Goal: Communication & Community: Answer question/provide support

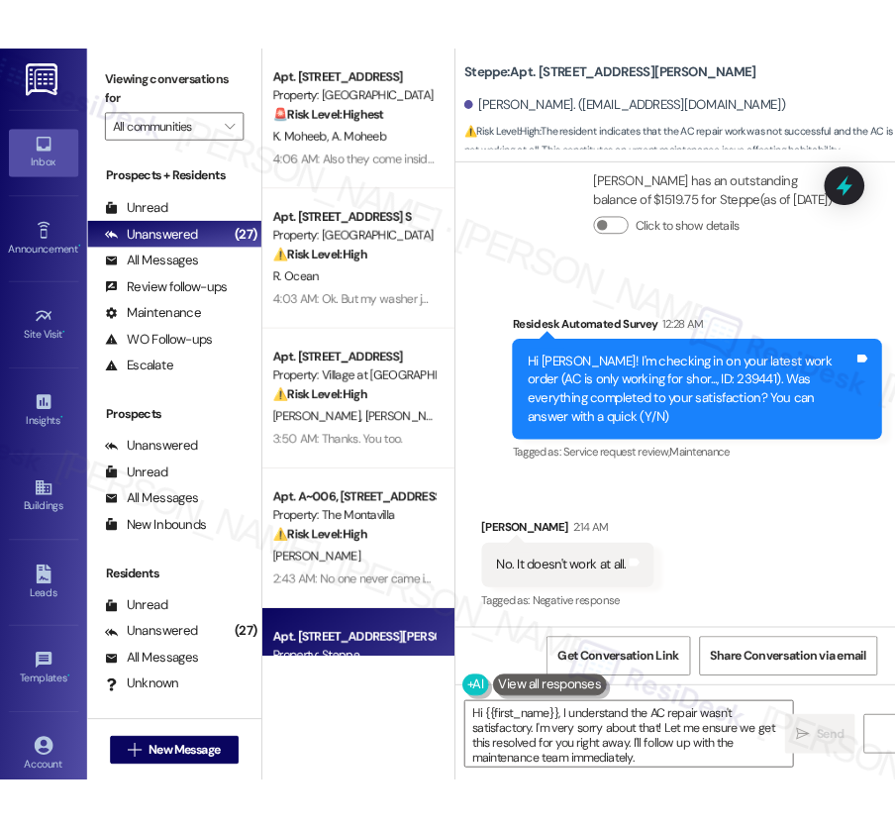
scroll to position [860, 0]
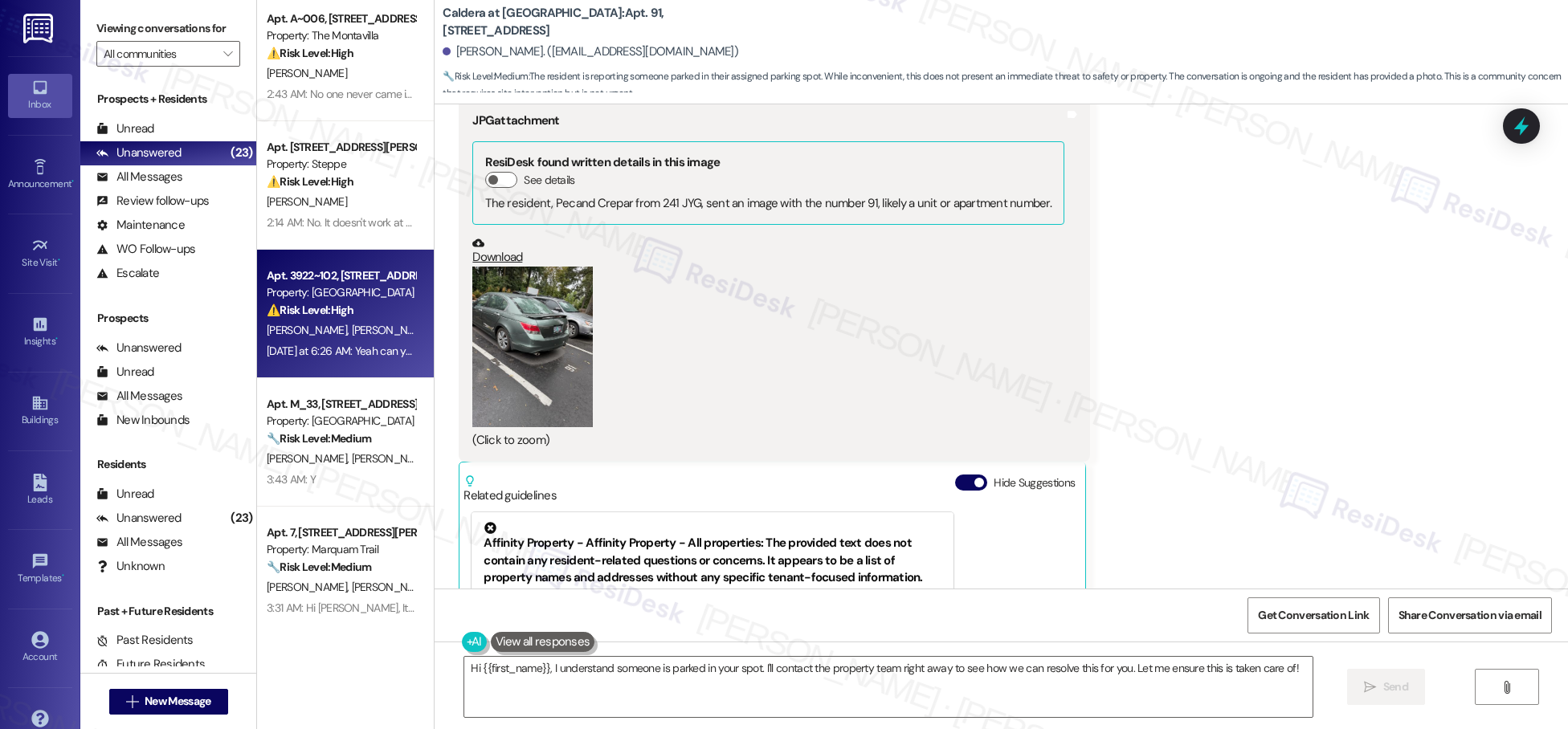
scroll to position [6703, 0]
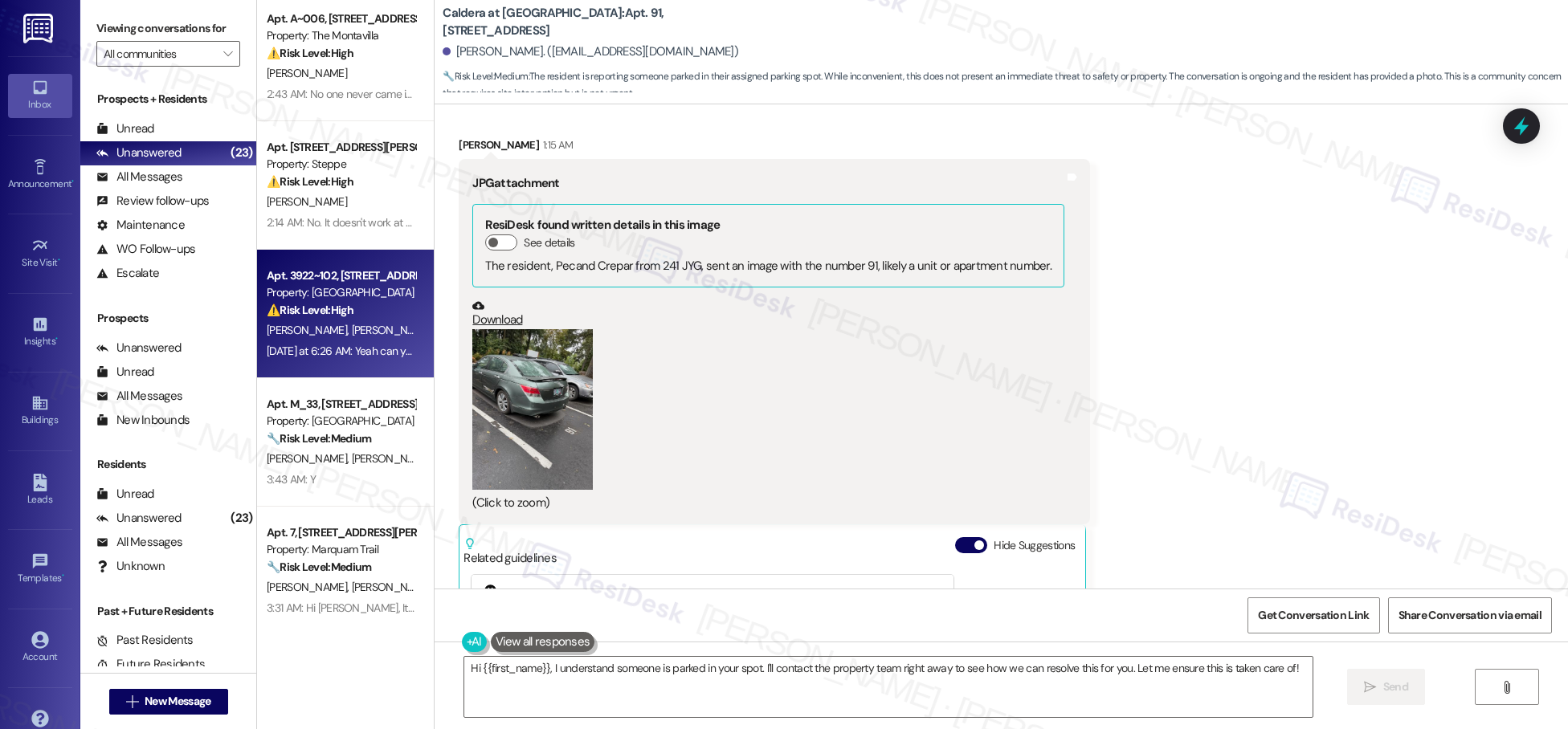
click at [315, 289] on div "Property: [GEOGRAPHIC_DATA]" at bounding box center [341, 293] width 148 height 17
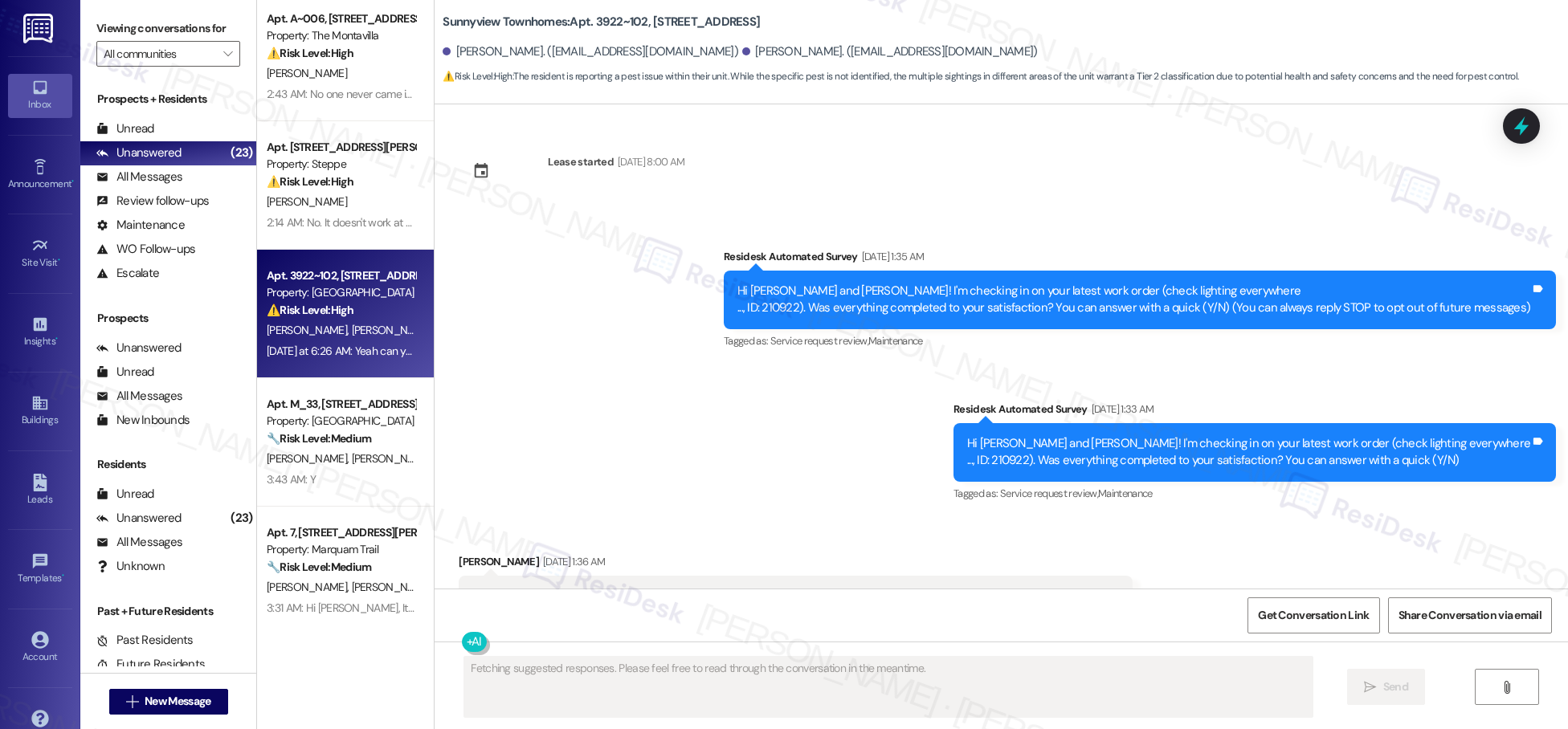
scroll to position [23076, 0]
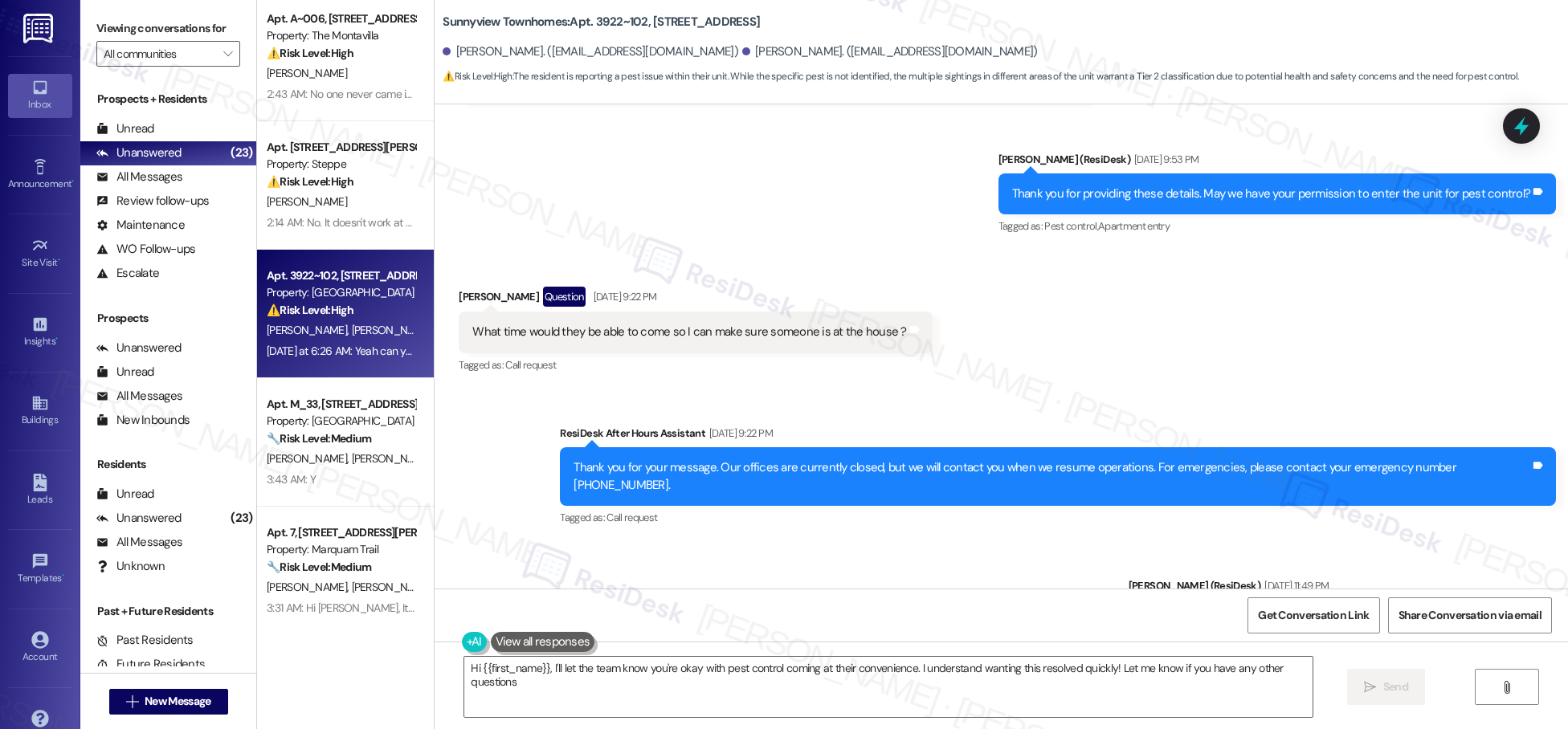
type textarea "Hi {{first_name}}, I'll let the team know you're okay with pest control coming …"
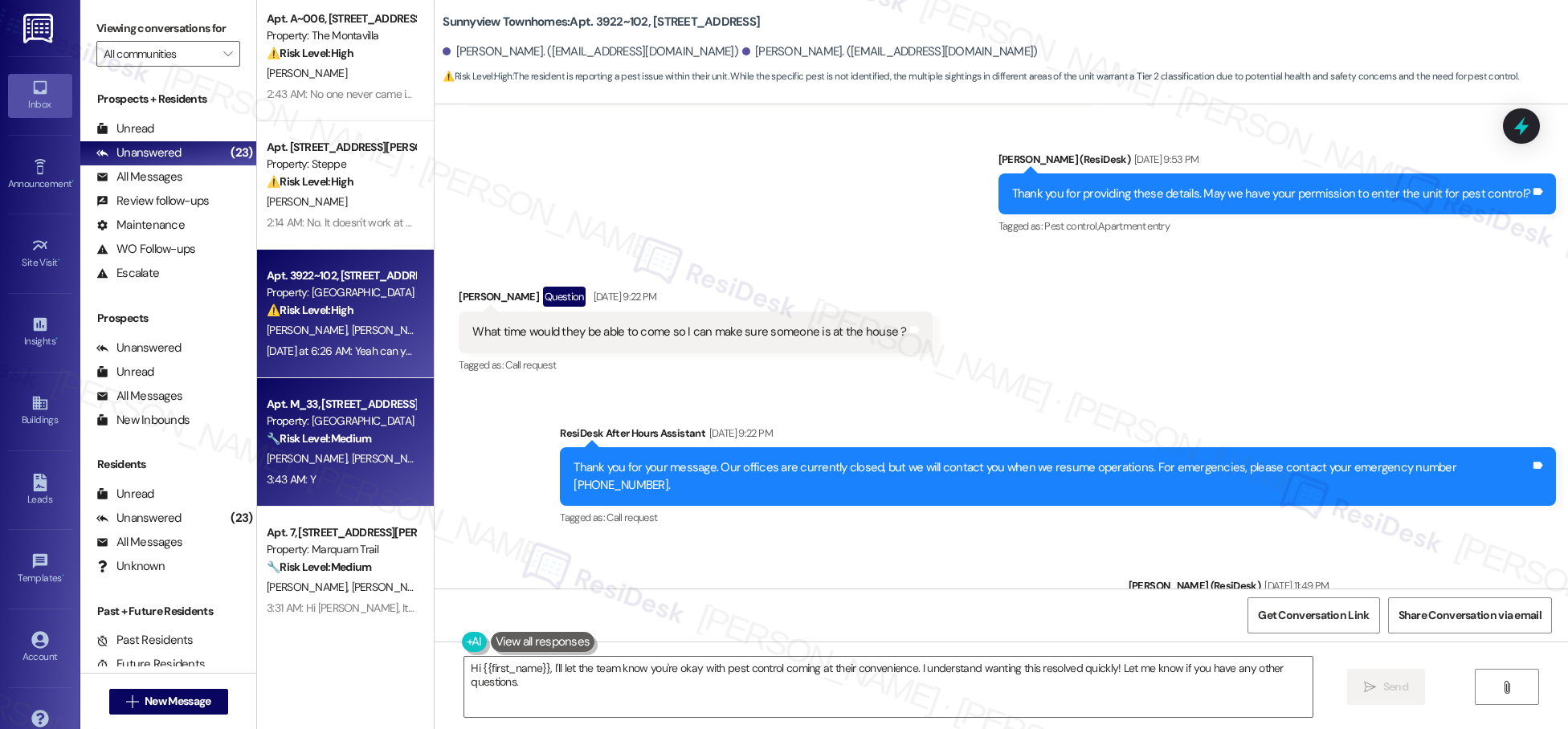
click at [319, 455] on span "[PERSON_NAME]" at bounding box center [309, 458] width 85 height 15
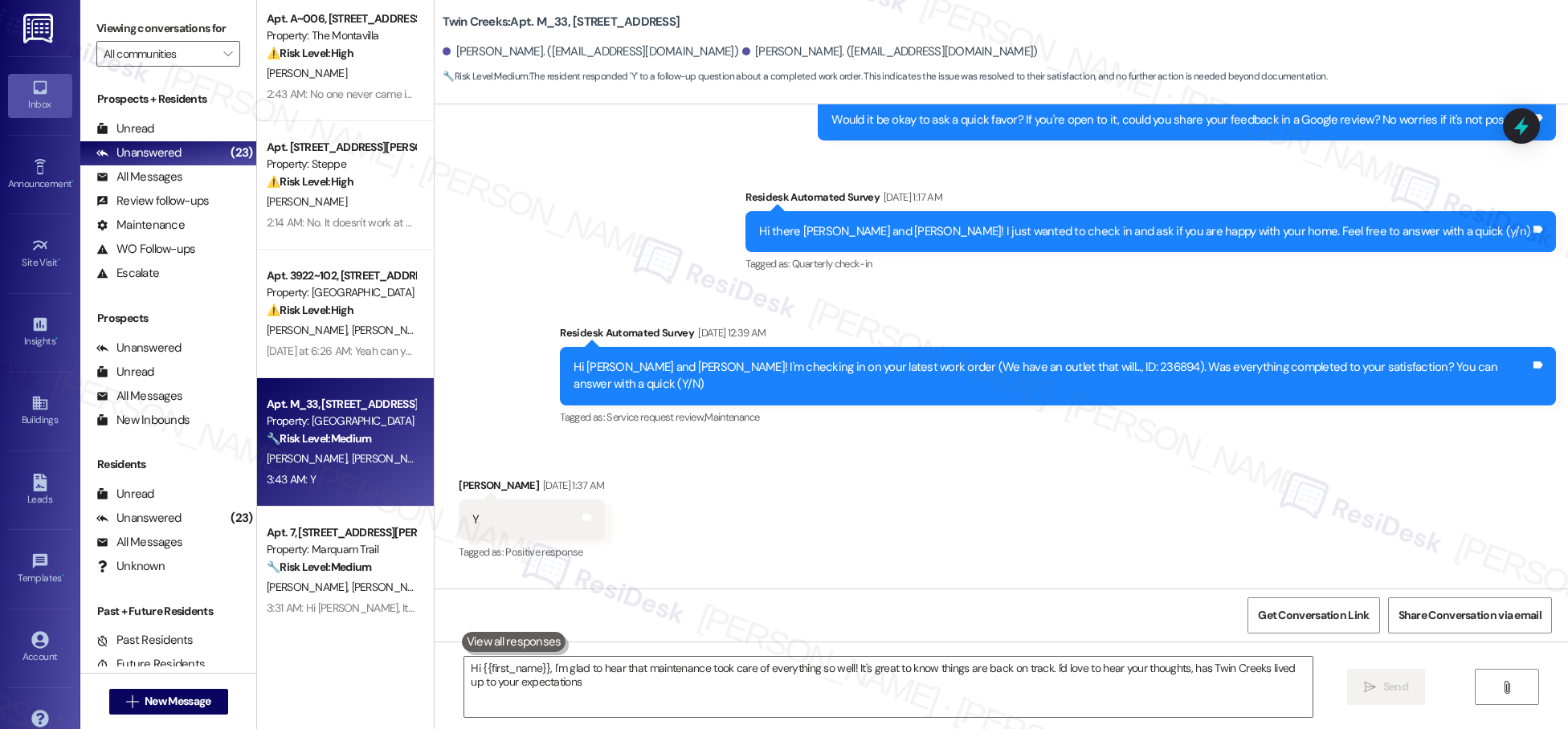
type textarea "Hi {{first_name}}, I'm glad to hear that maintenance took care of everything so…"
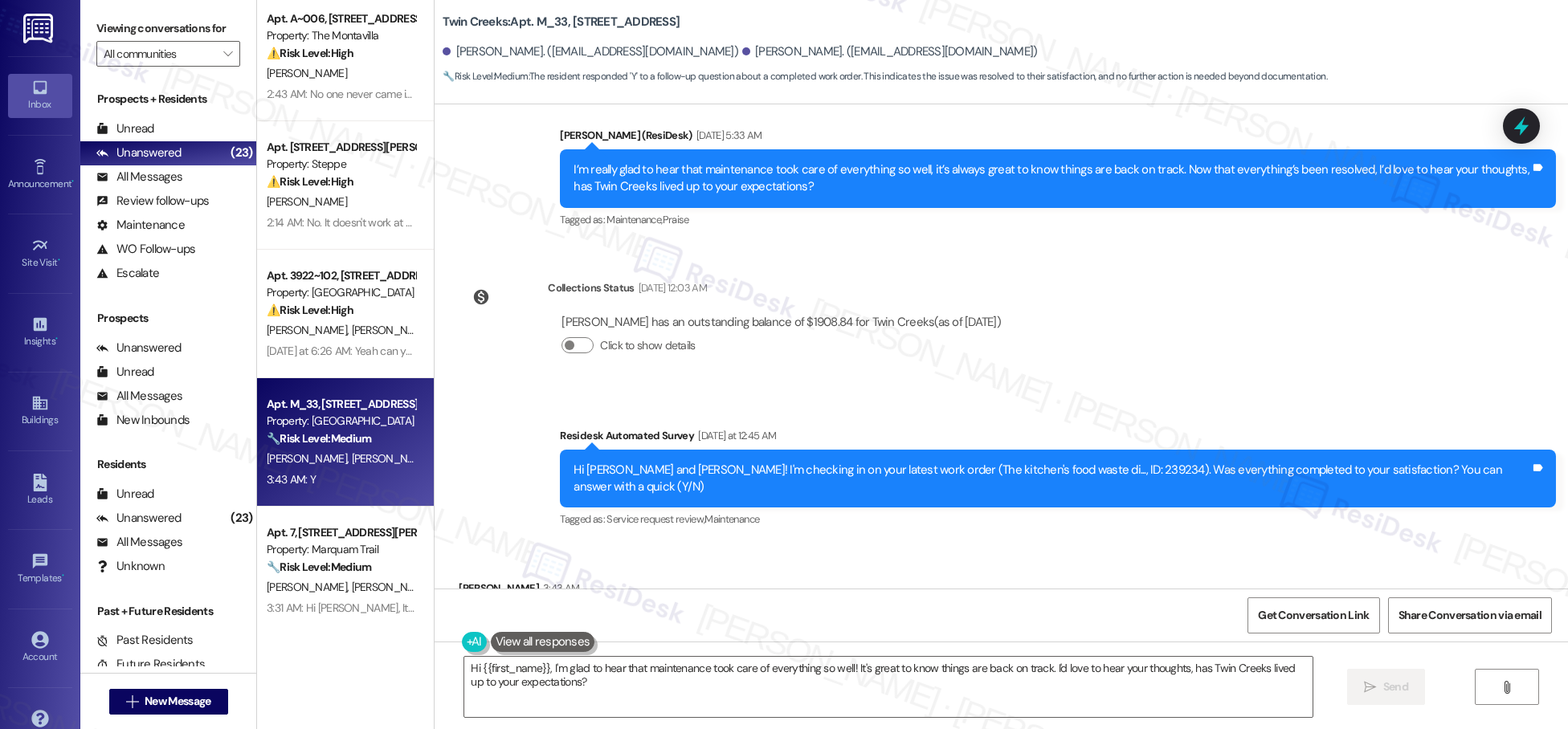
scroll to position [1385, 0]
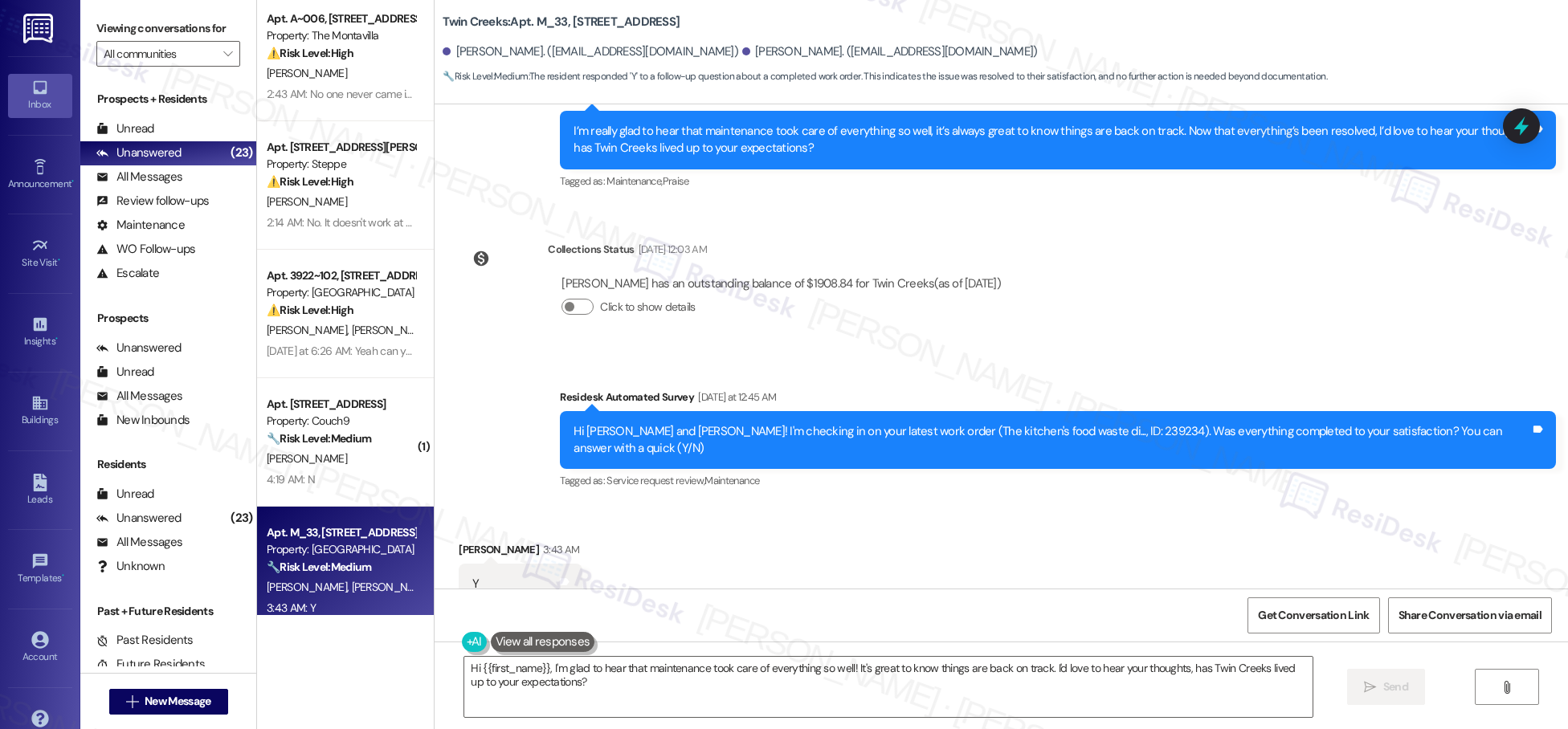
click at [710, 534] on div "Received via SMS [PERSON_NAME] 3:43 AM Y Tags and notes Tagged as: Positive res…" at bounding box center [1001, 572] width 1133 height 135
click at [435, 505] on div "Received via SMS [PERSON_NAME] 3:43 AM Y Tags and notes Tagged as: Positive res…" at bounding box center [1001, 572] width 1133 height 135
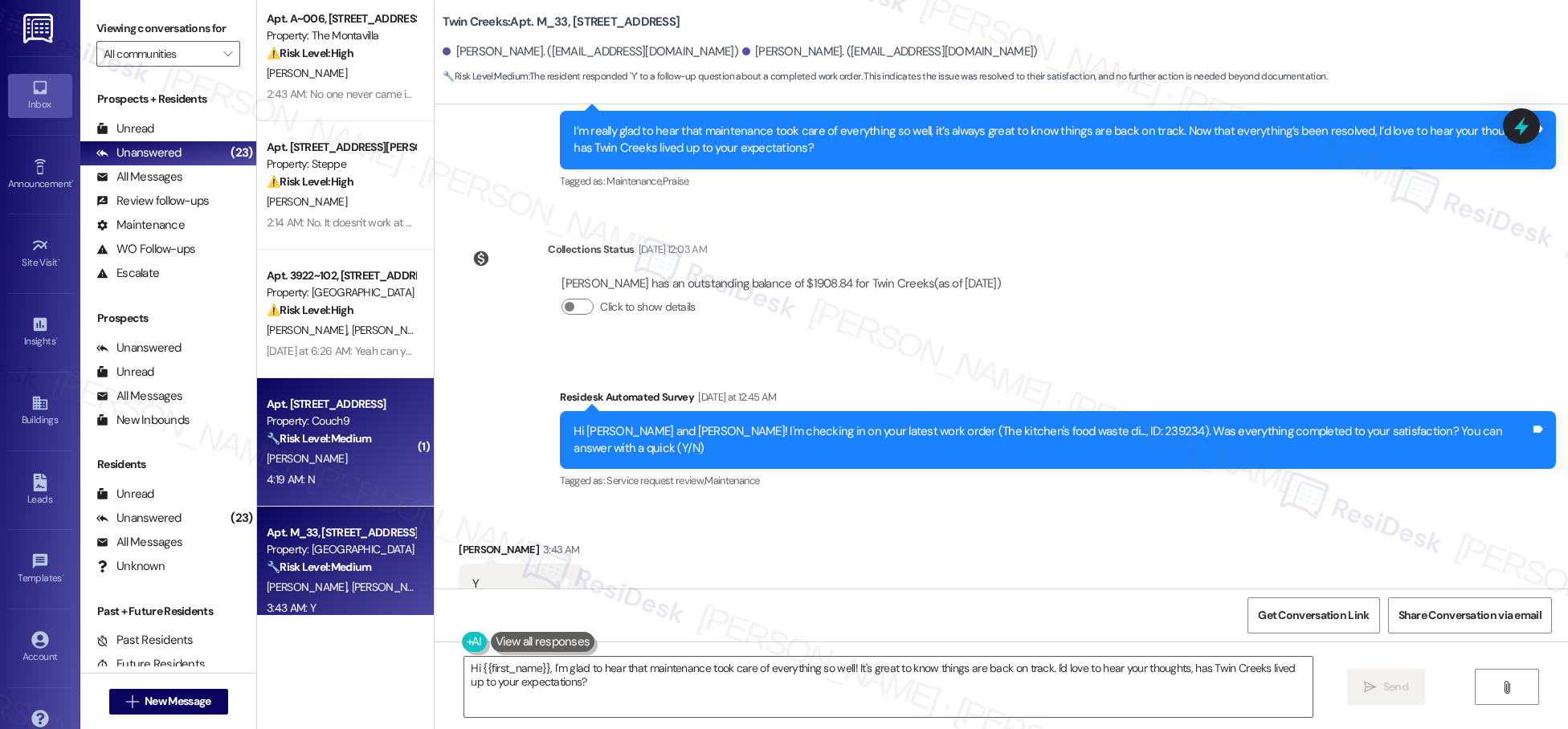
click at [377, 451] on div "[PERSON_NAME]" at bounding box center [341, 458] width 152 height 20
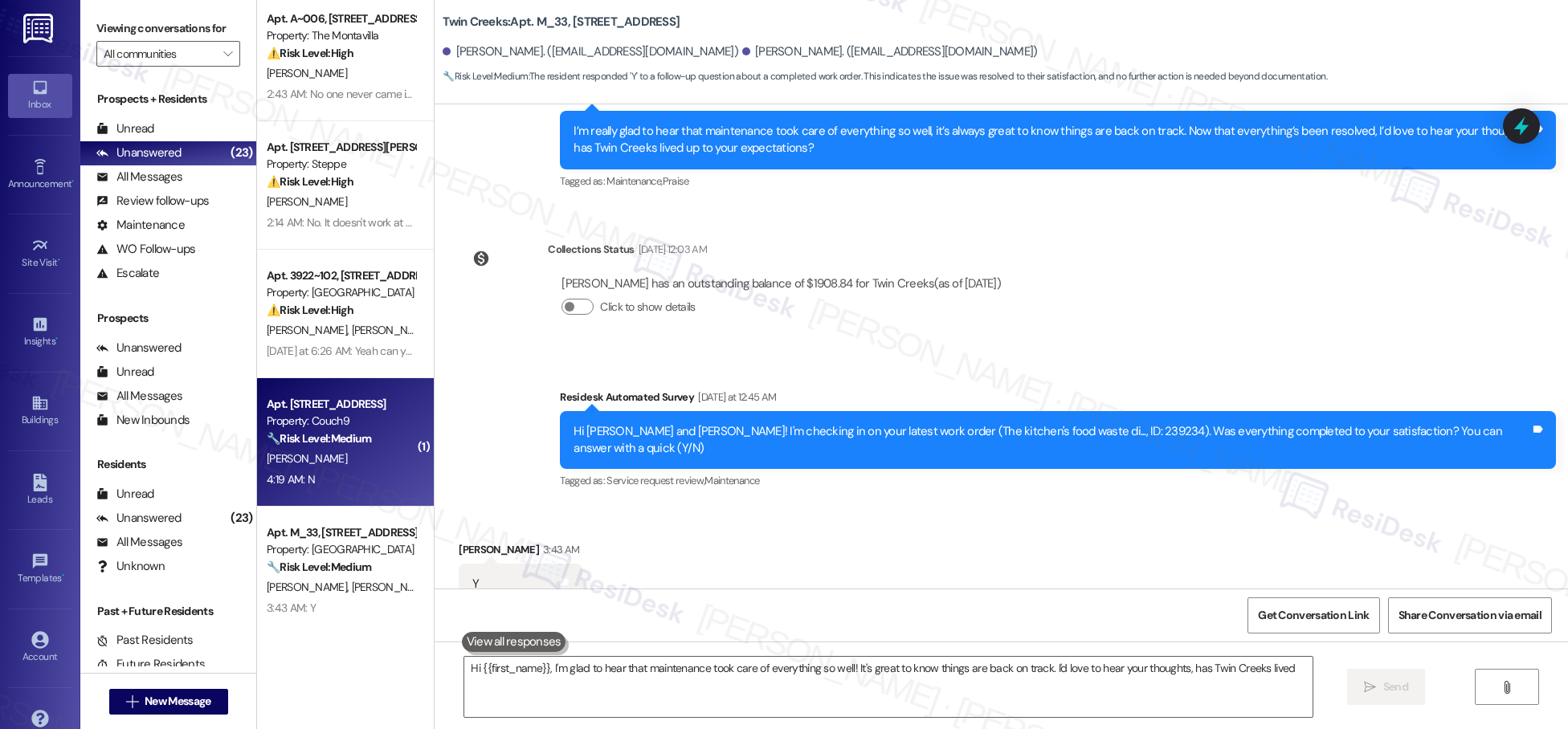
type textarea "Hi {{first_name}}, I'm glad to hear that maintenance took care of everything so…"
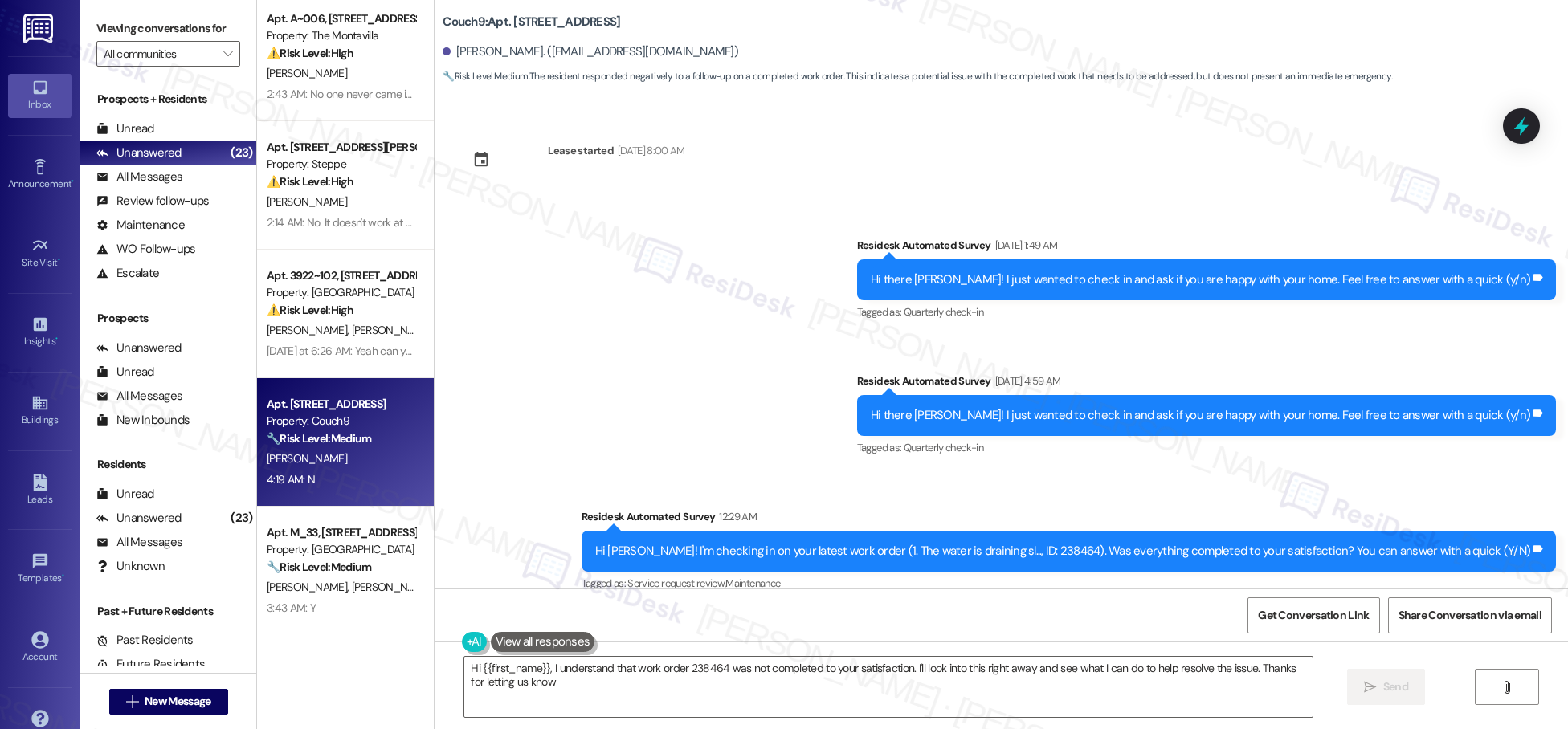
type textarea "Hi {{first_name}}, I understand that work order 238464 was not completed to you…"
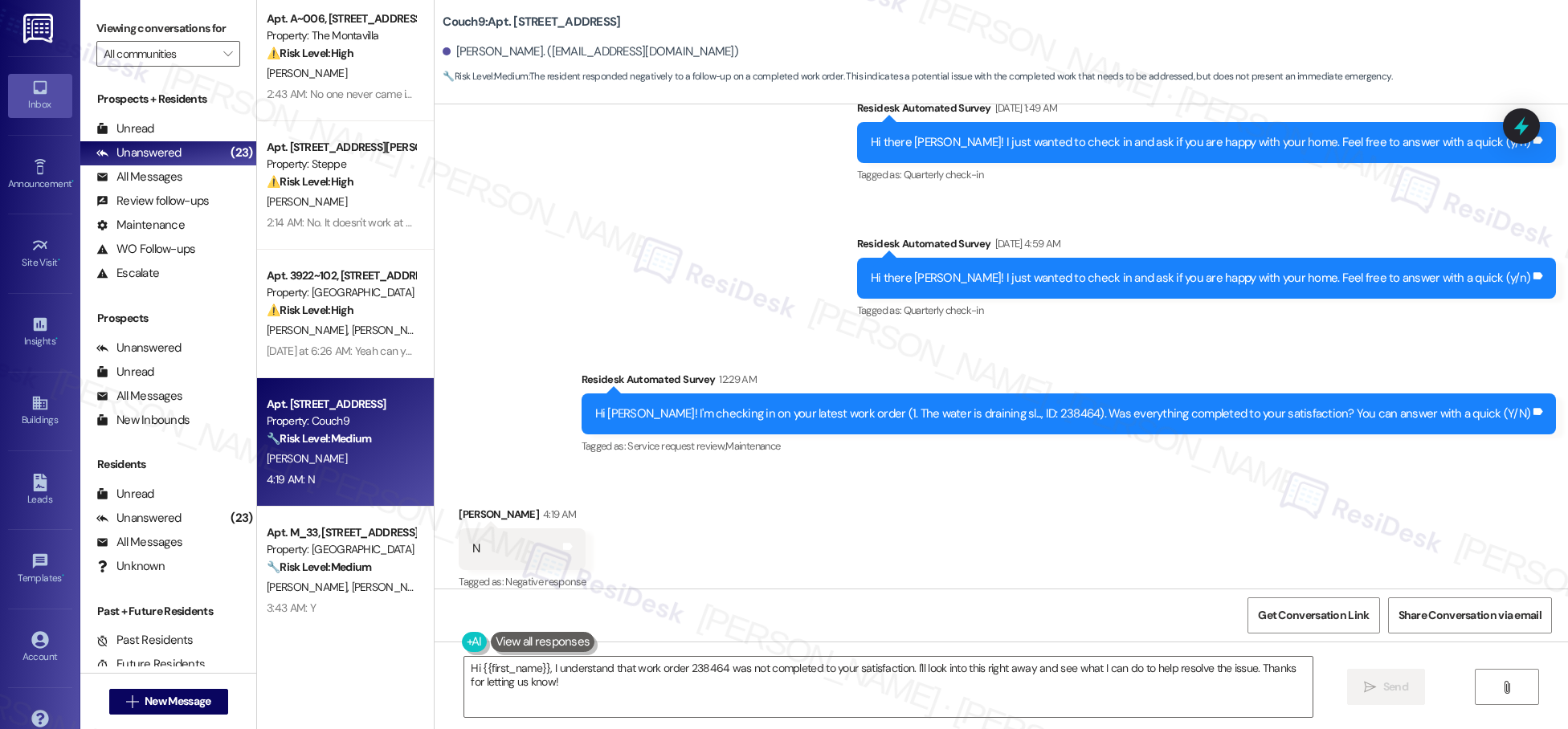
scroll to position [302, 0]
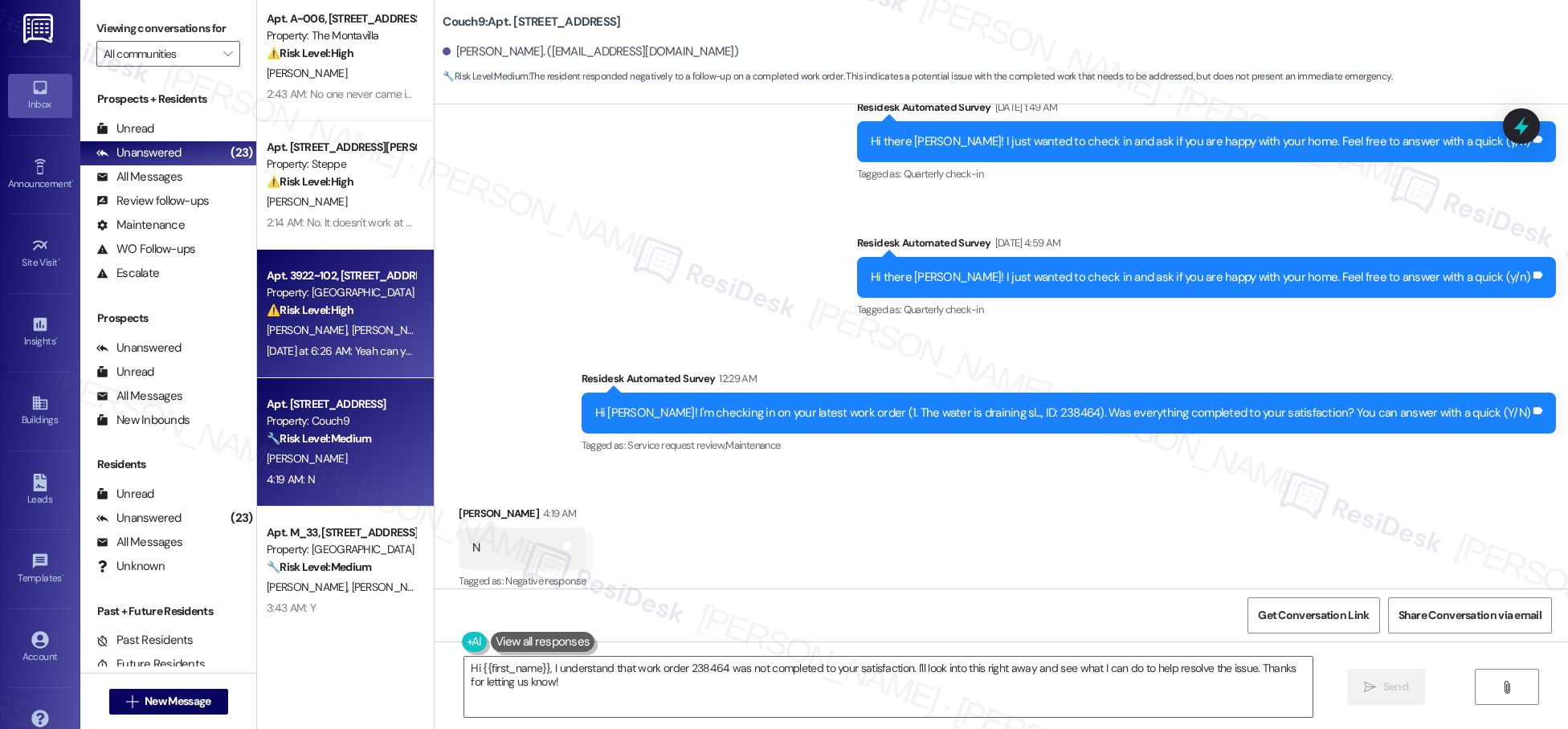
click at [359, 280] on div "Apt. 3922~102, [STREET_ADDRESS]" at bounding box center [341, 276] width 148 height 17
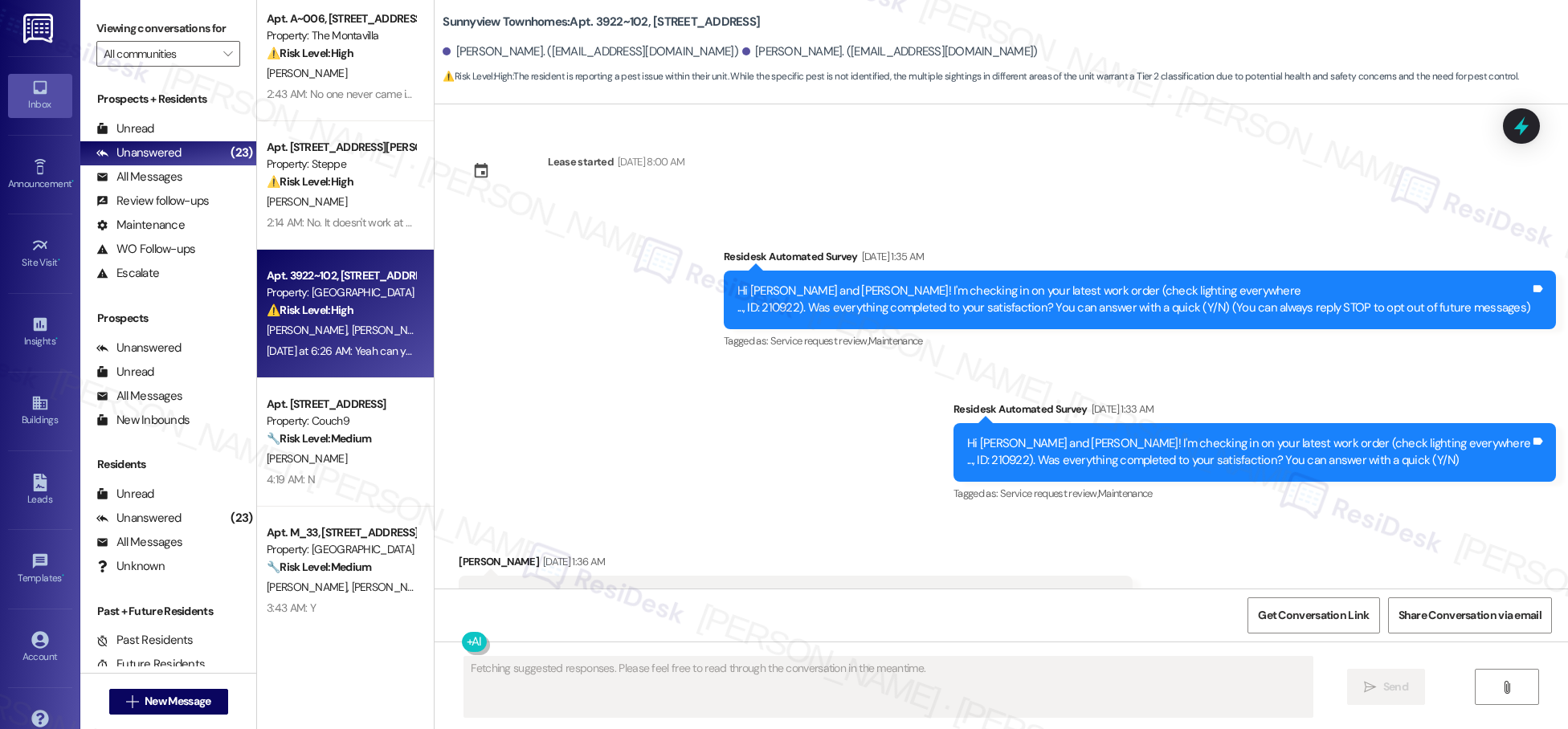
scroll to position [23076, 0]
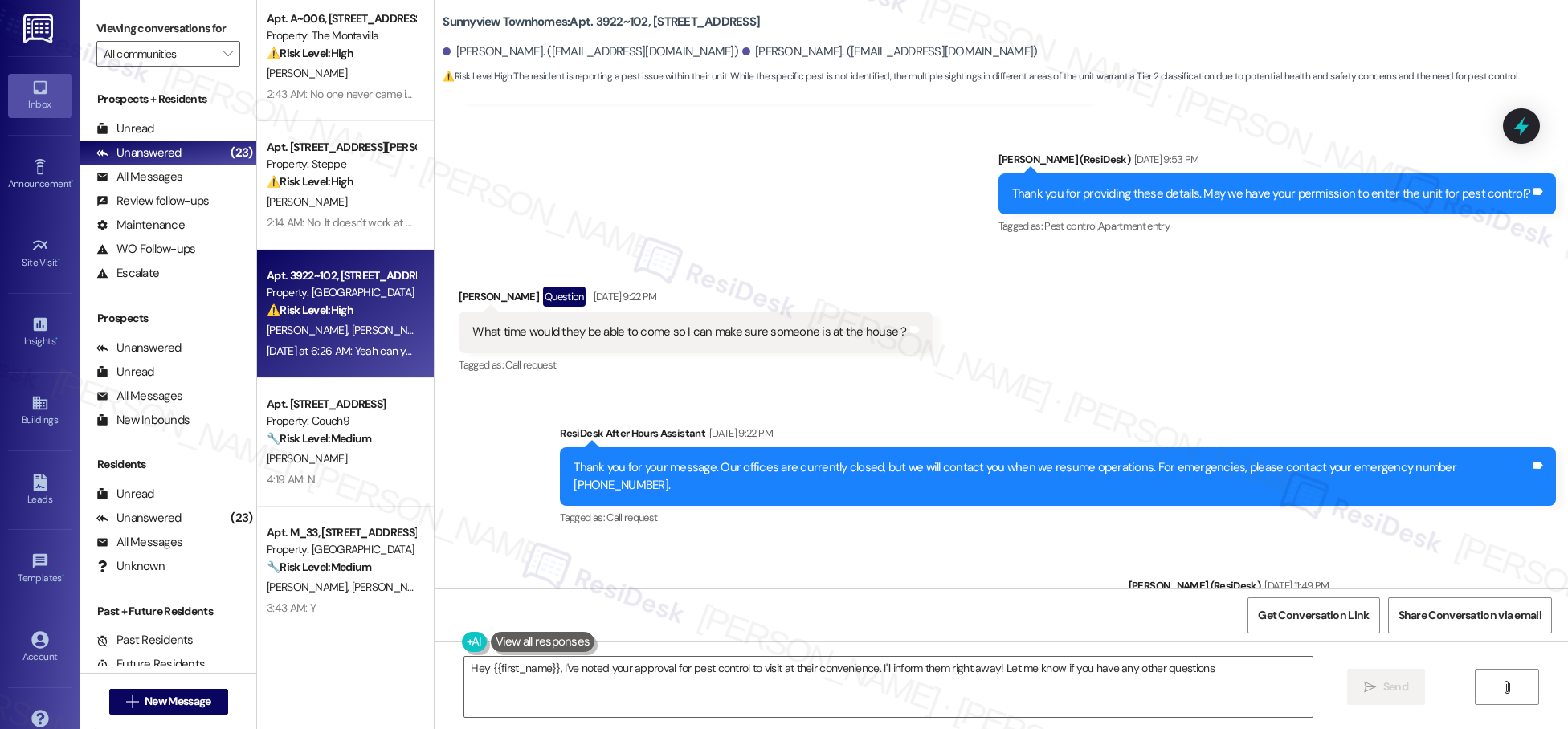
type textarea "Hey {{first_name}}, I've noted your approval for pest control to visit at their…"
